Goal: Contribute content

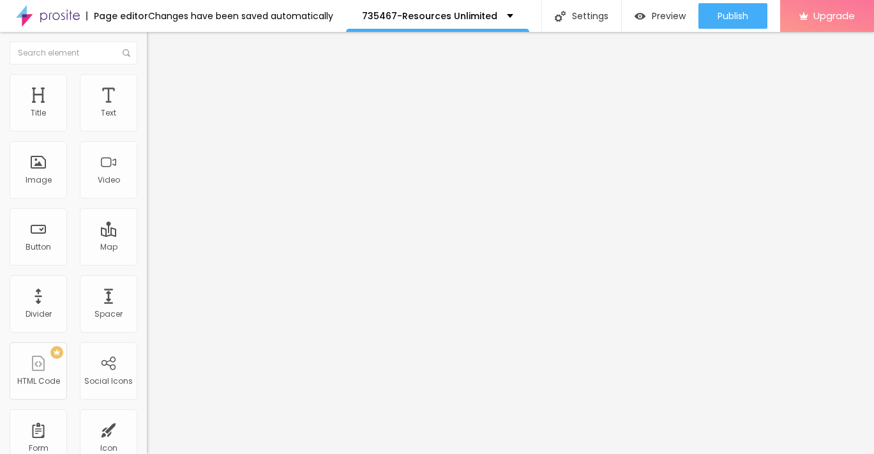
click at [147, 110] on span "Add image" at bounding box center [173, 104] width 52 height 11
click at [147, 83] on li "Style" at bounding box center [220, 80] width 147 height 13
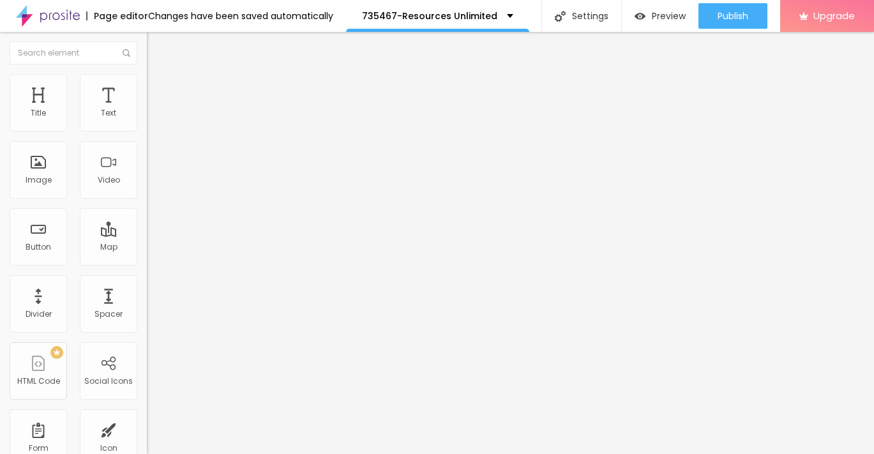
type input "95"
type input "90"
type input "80"
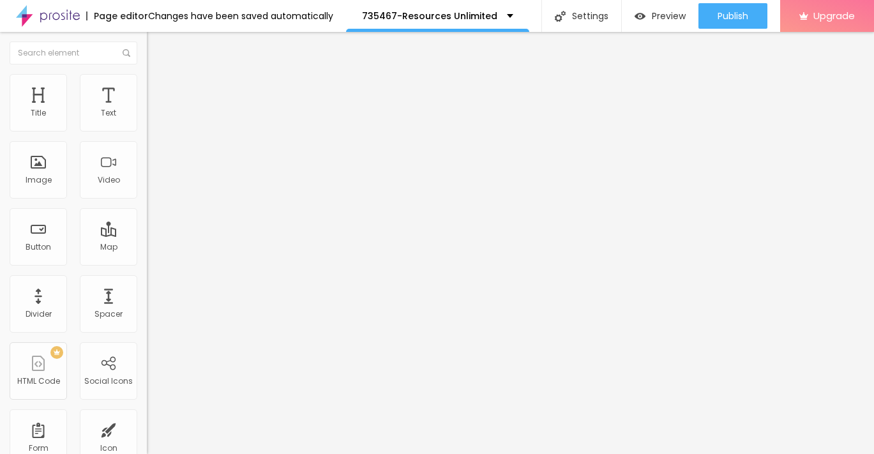
type input "80"
type input "75"
type input "65"
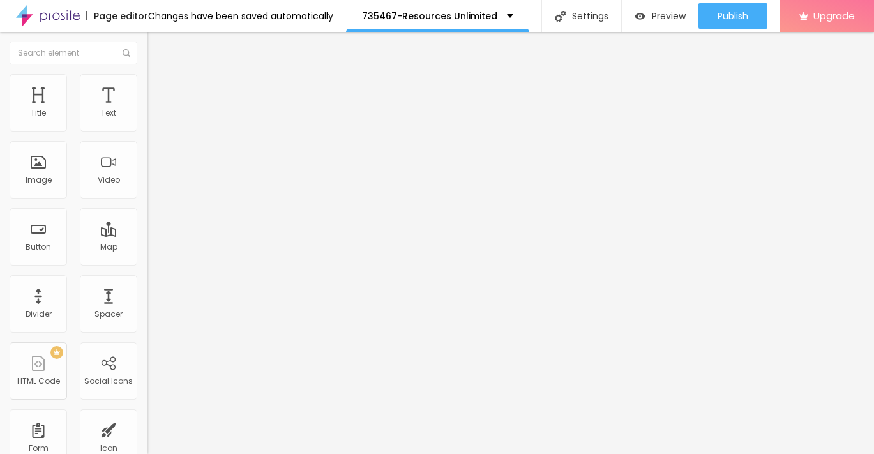
type input "55"
type input "50"
type input "40"
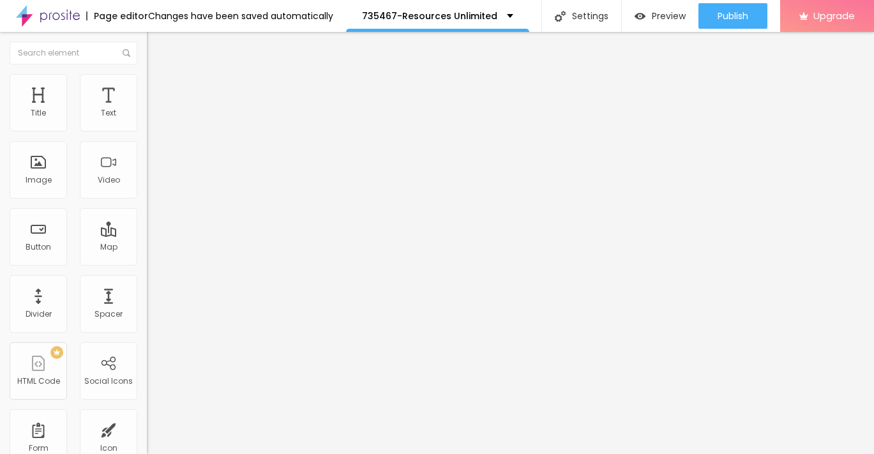
type input "40"
type input "35"
type input "30"
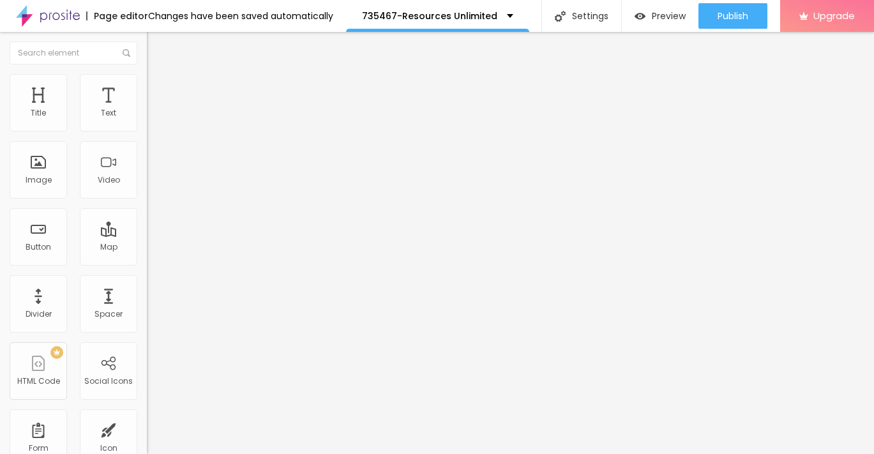
type input "25"
type input "20"
type input "15"
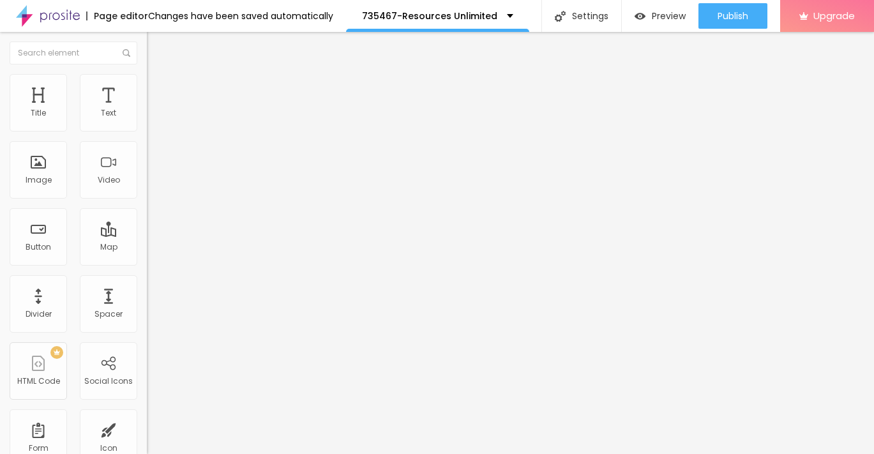
type input "15"
type input "10"
drag, startPoint x: 135, startPoint y: 133, endPoint x: -4, endPoint y: 133, distance: 139.8
type input "10"
click at [147, 131] on input "range" at bounding box center [188, 126] width 82 height 10
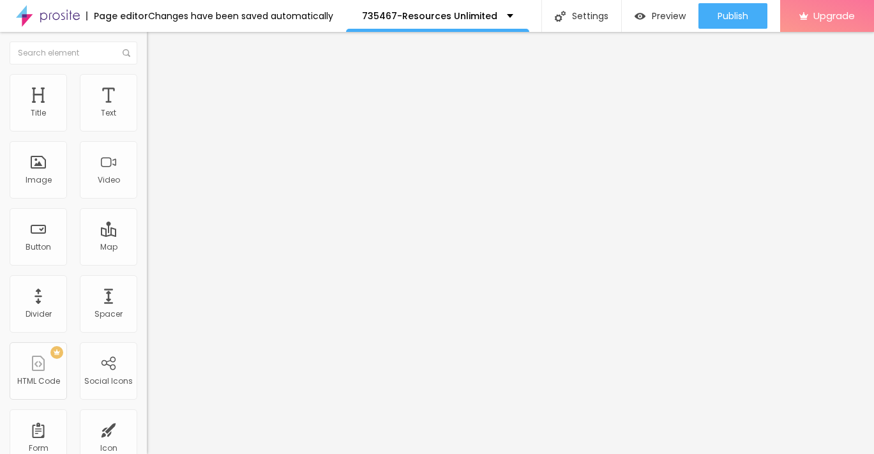
click at [147, 52] on button "Edit Image" at bounding box center [220, 46] width 147 height 29
click at [152, 119] on icon "button" at bounding box center [156, 115] width 8 height 8
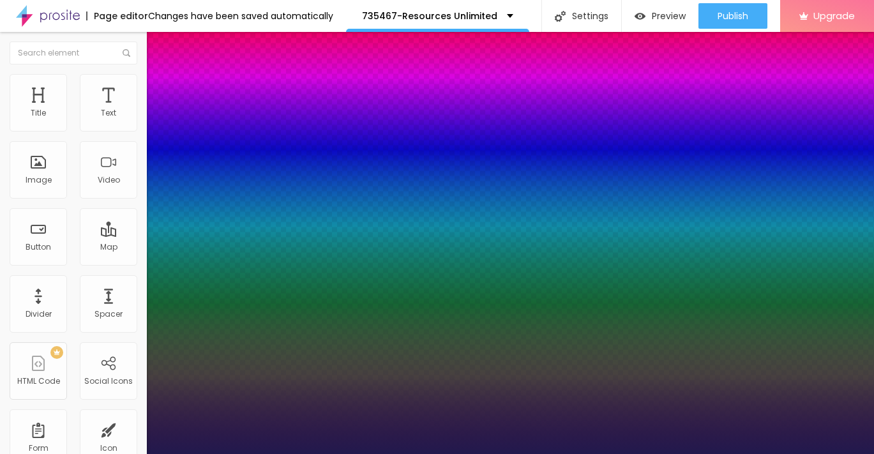
type input "1"
type input "14"
type input "1"
type input "15"
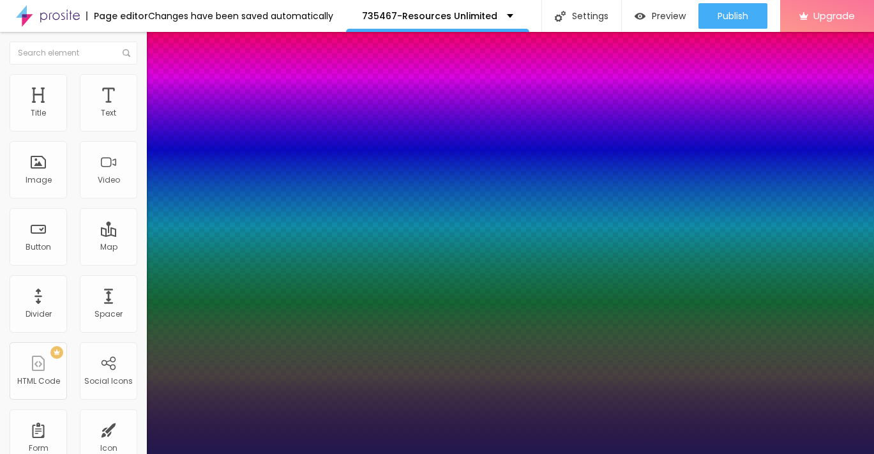
type input "15"
type input "1"
type input "16"
type input "1"
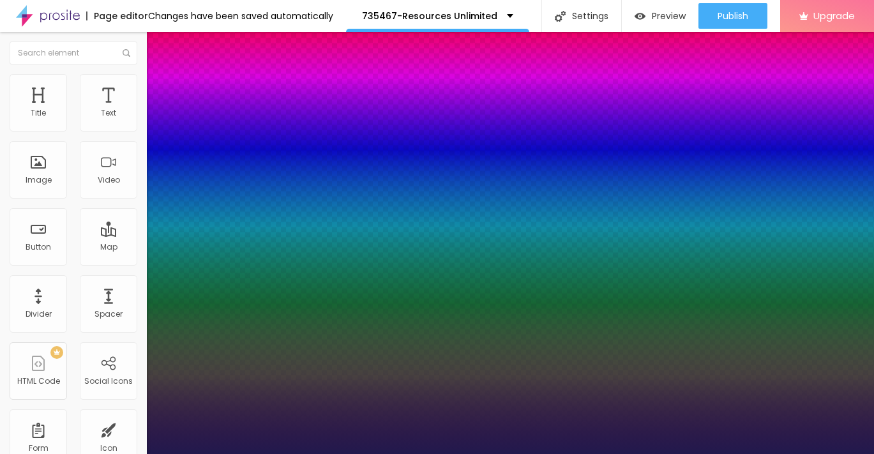
type input "17"
type input "1"
type input "18"
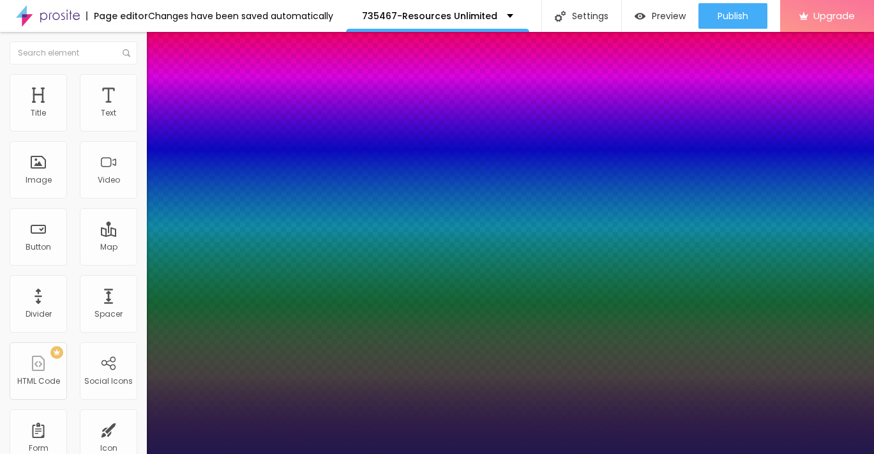
type input "1"
type input "19"
type input "1"
type input "21"
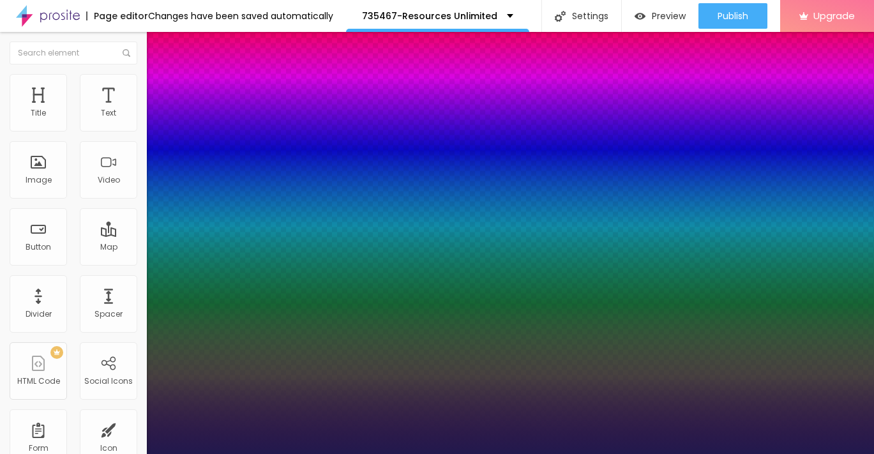
type input "21"
type input "1"
type input "22"
type input "1"
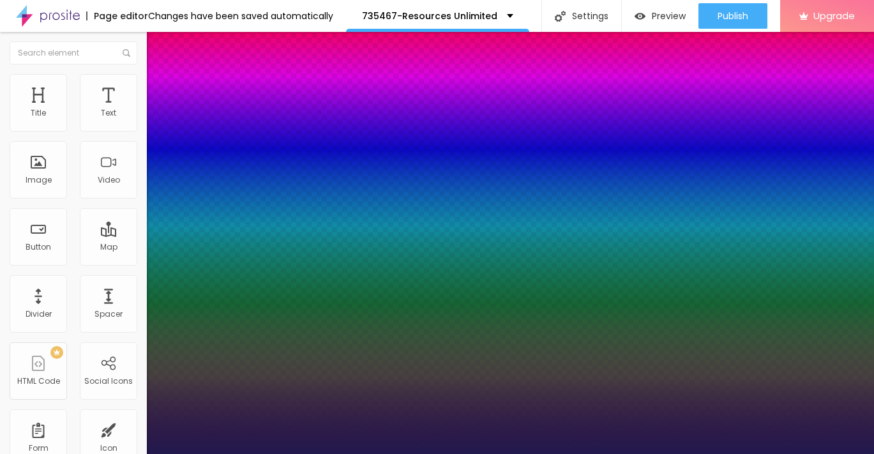
type input "23"
type input "1"
type input "24"
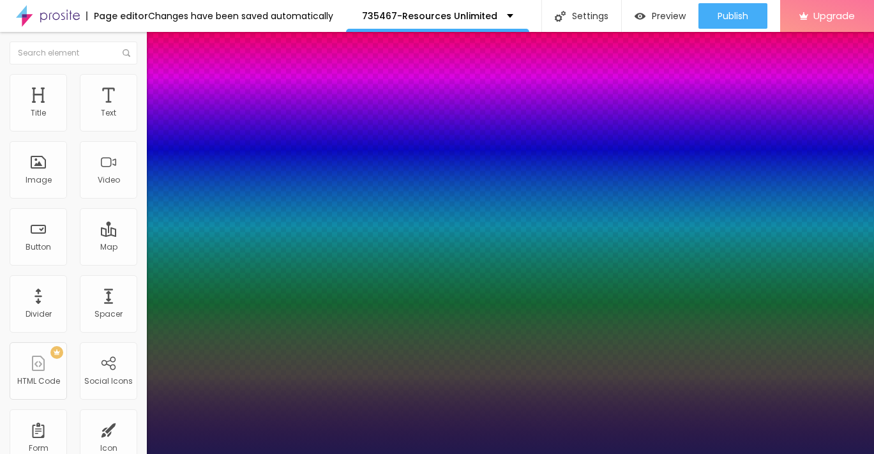
type input "1"
type input "25"
type input "1"
type input "26"
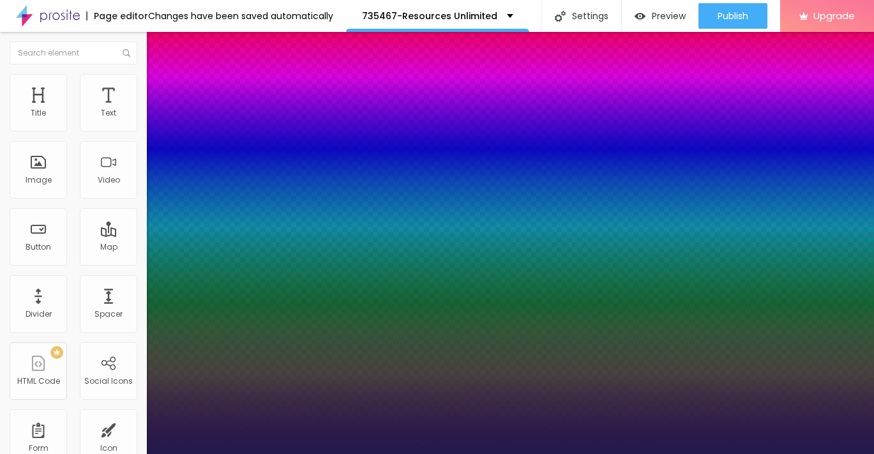
type input "26"
type input "1"
type input "27"
type input "1"
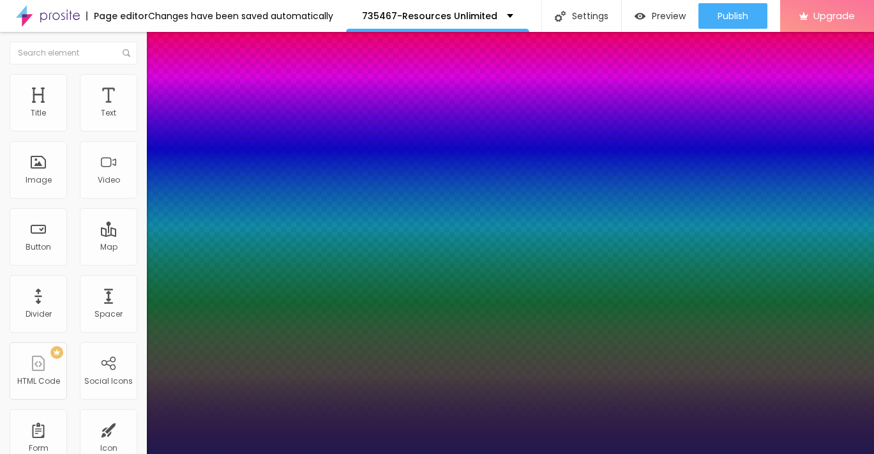
type input "26"
type input "1"
type input "25"
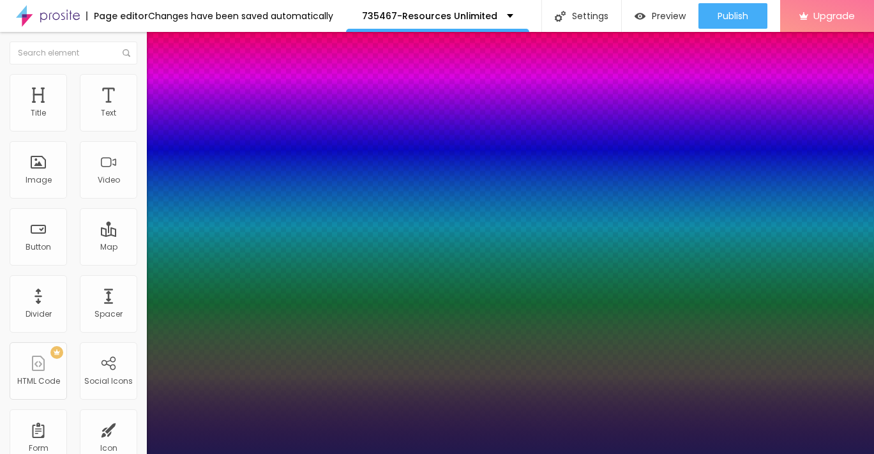
type input "1"
type input "24"
type input "1"
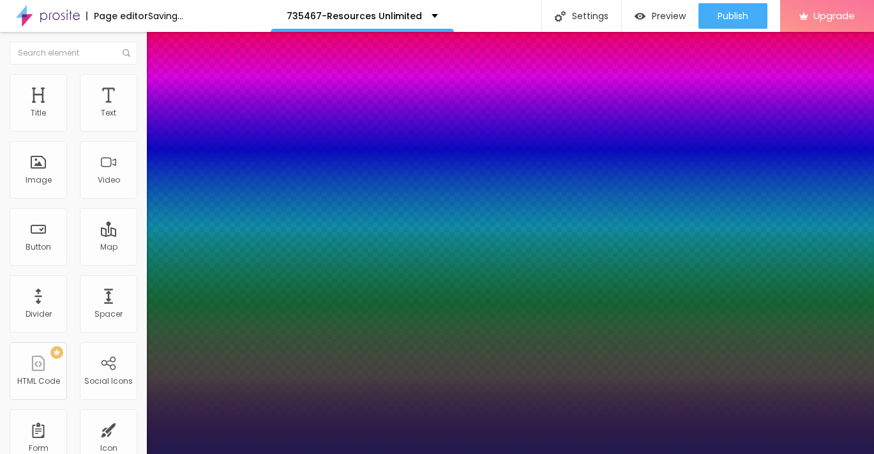
type input "25"
type input "1"
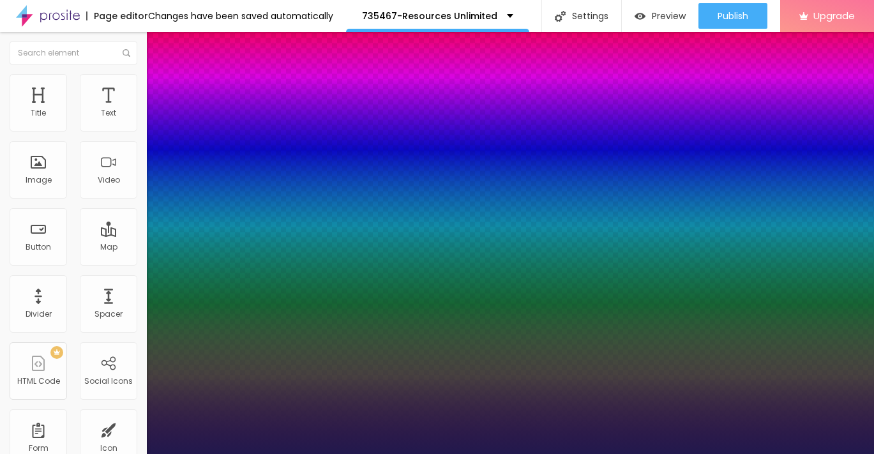
drag, startPoint x: 169, startPoint y: 218, endPoint x: 181, endPoint y: 218, distance: 12.8
type input "25"
click at [657, 453] on div at bounding box center [437, 454] width 874 height 0
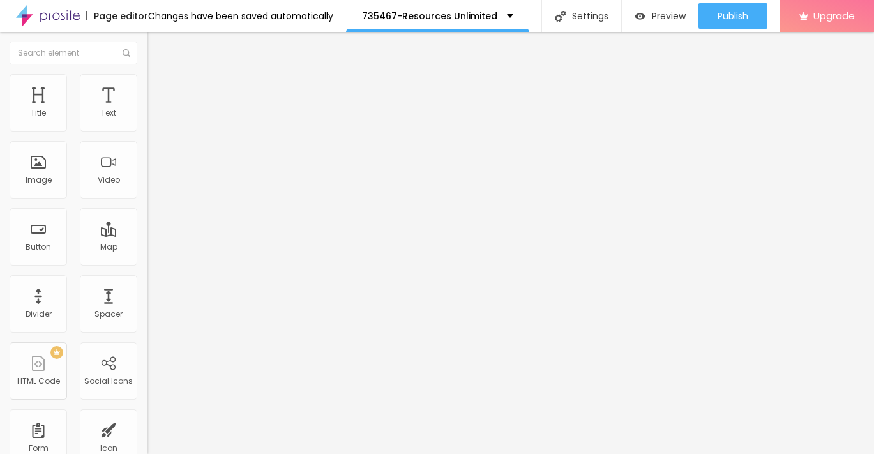
click at [156, 50] on img "button" at bounding box center [161, 46] width 10 height 10
click at [147, 120] on input "Click me" at bounding box center [223, 113] width 153 height 13
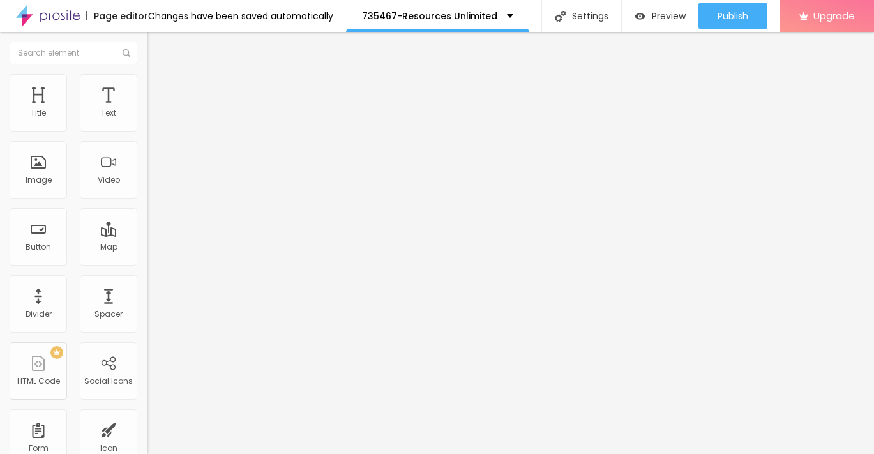
paste input "→ VIEW DOCUMENT HERE"
type input "→ VIEW DOCUMENT HERE"
click at [147, 259] on input "https://" at bounding box center [223, 256] width 153 height 13
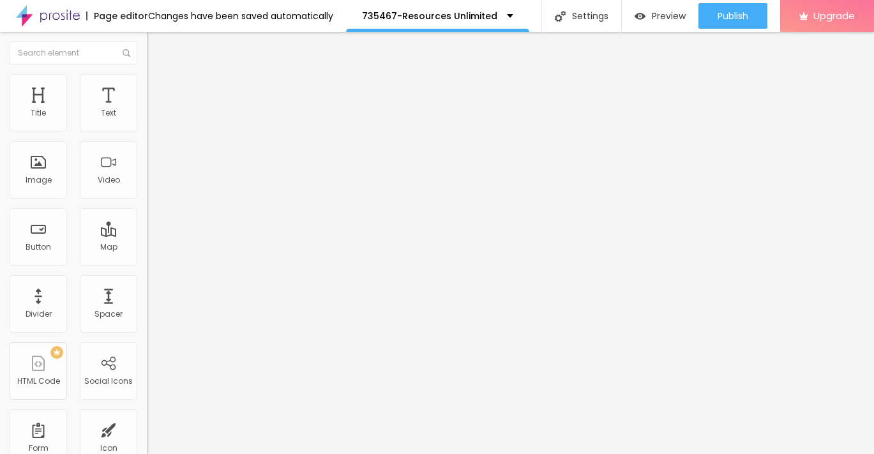
paste input "[URL][DOMAIN_NAME]"
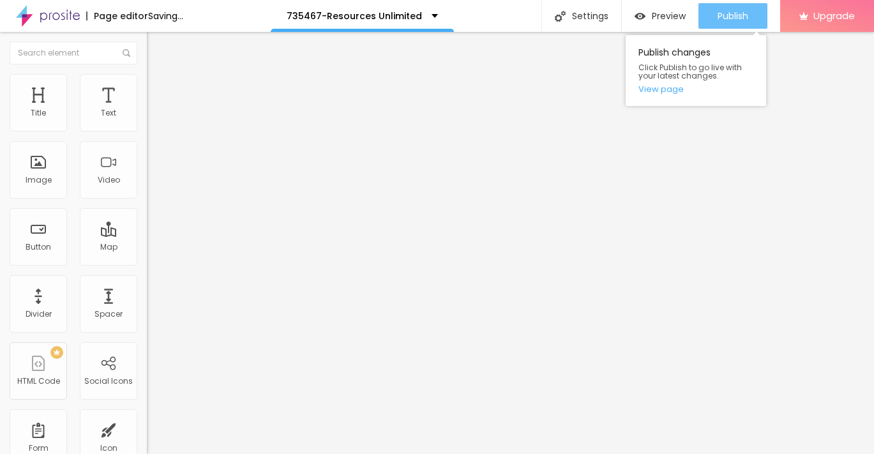
type input "[URL][DOMAIN_NAME]"
click at [724, 14] on span "Publish" at bounding box center [733, 16] width 31 height 10
